Goal: Information Seeking & Learning: Learn about a topic

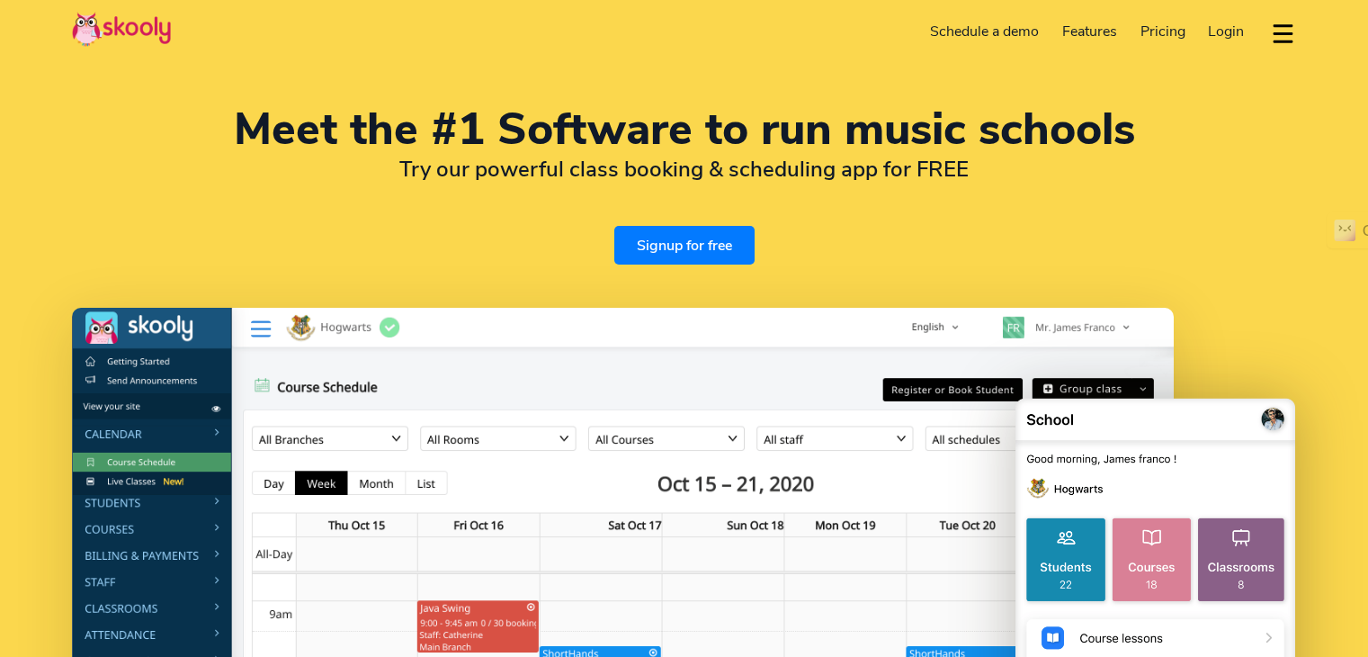
select select "en"
select select "91"
select select "[GEOGRAPHIC_DATA]"
select select "[GEOGRAPHIC_DATA]/[GEOGRAPHIC_DATA]"
click at [1166, 24] on span "Pricing" at bounding box center [1162, 32] width 45 height 20
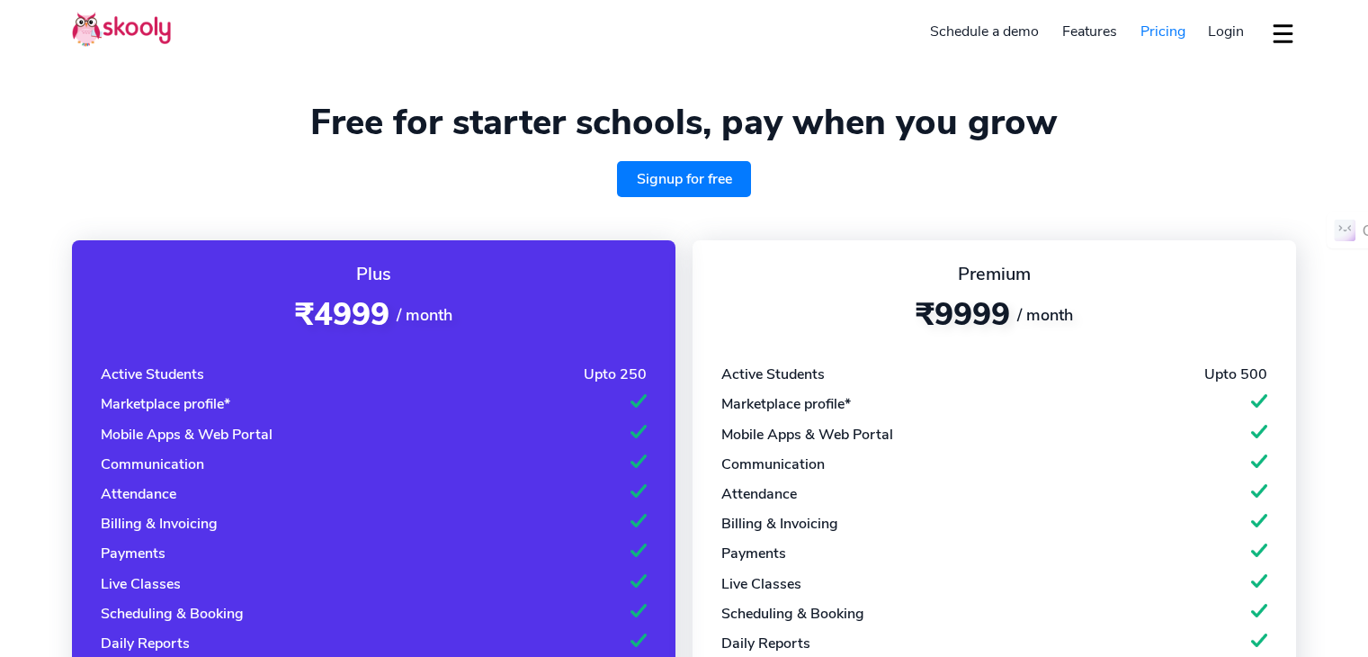
select select "en"
select select "91"
select select "[GEOGRAPHIC_DATA]"
select select "[GEOGRAPHIC_DATA]/[GEOGRAPHIC_DATA]"
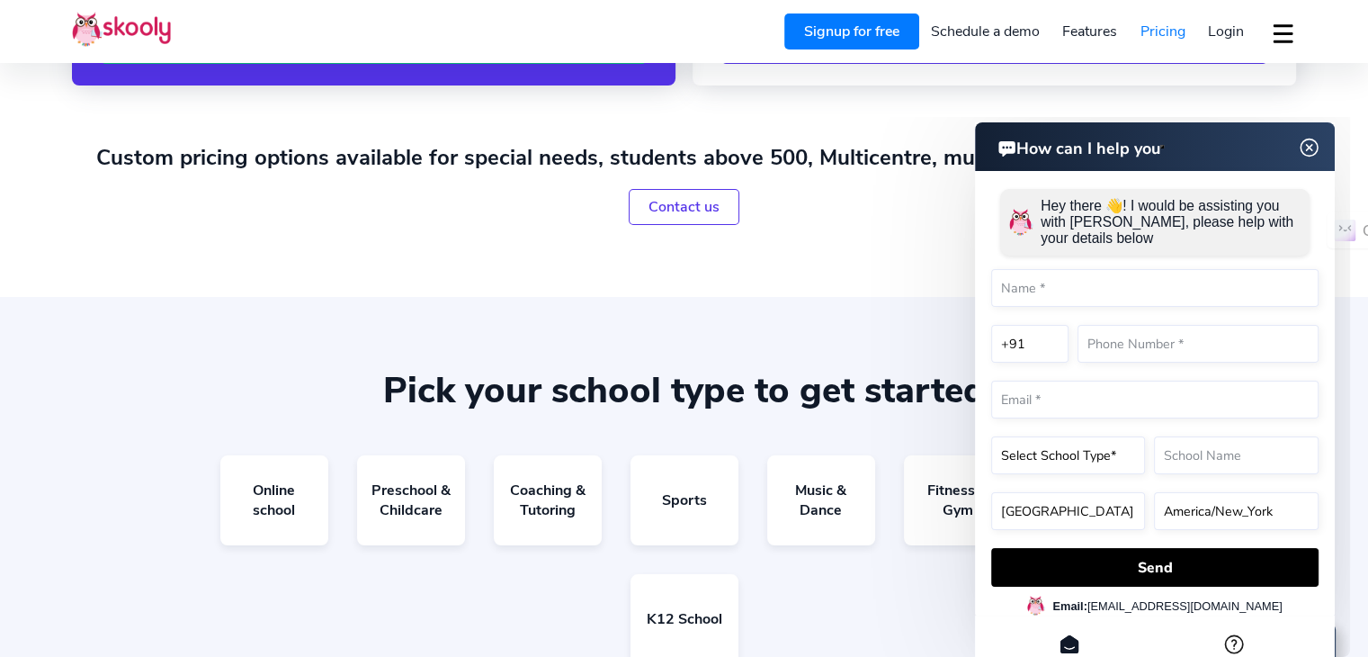
scroll to position [899, 0]
